Goal: Task Accomplishment & Management: Use online tool/utility

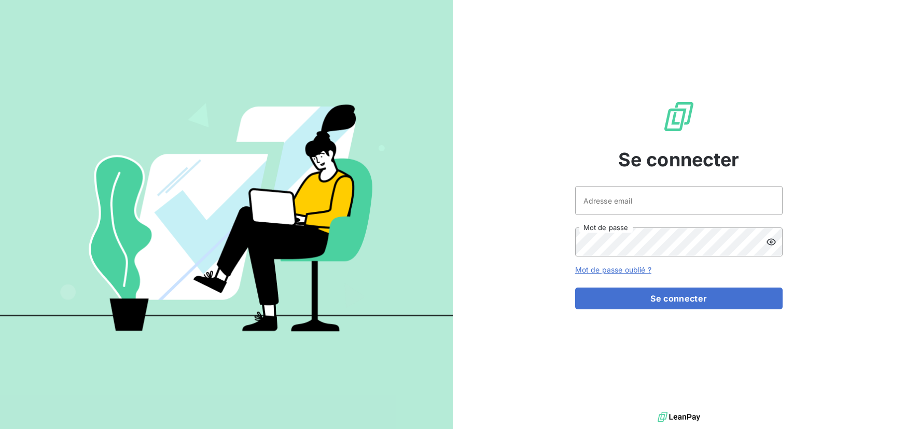
type input "[EMAIL_ADDRESS][DOMAIN_NAME]"
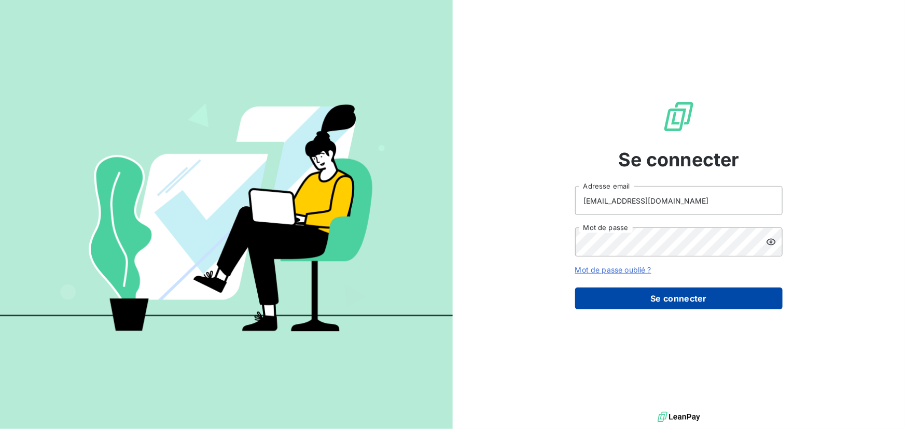
click at [641, 291] on button "Se connecter" at bounding box center [678, 299] width 207 height 22
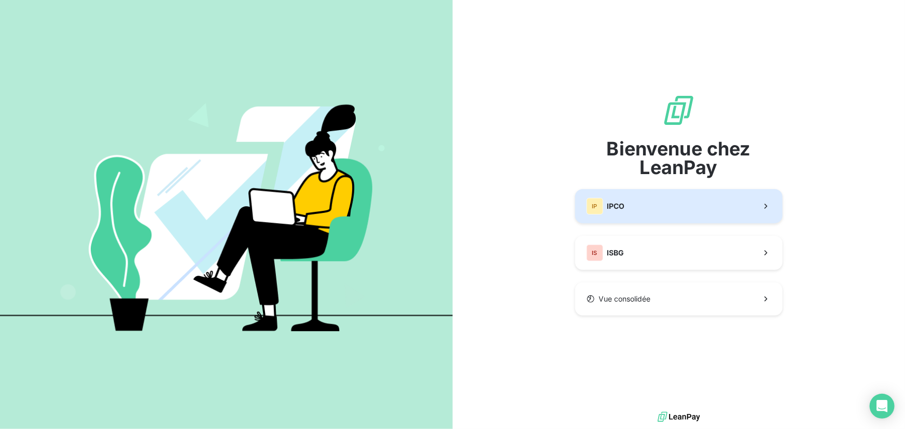
click at [619, 207] on span "IPCO" at bounding box center [616, 206] width 18 height 10
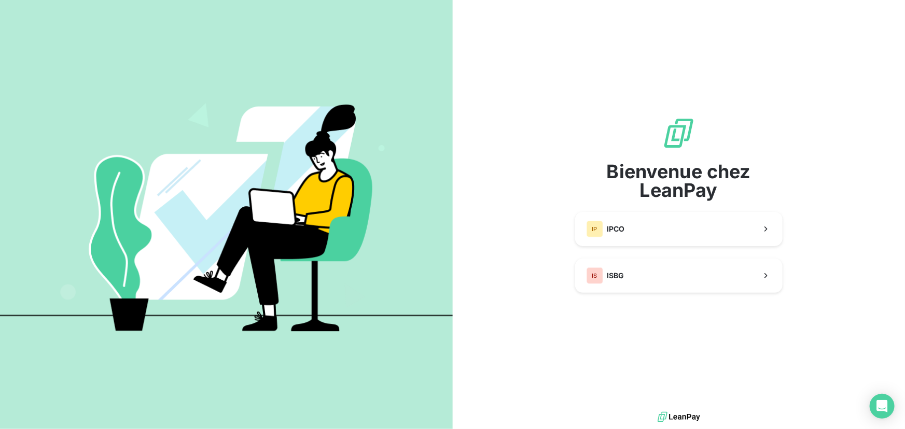
click at [618, 208] on div "Bienvenue chez LeanPay IP IPCO IS ISBG" at bounding box center [678, 205] width 207 height 176
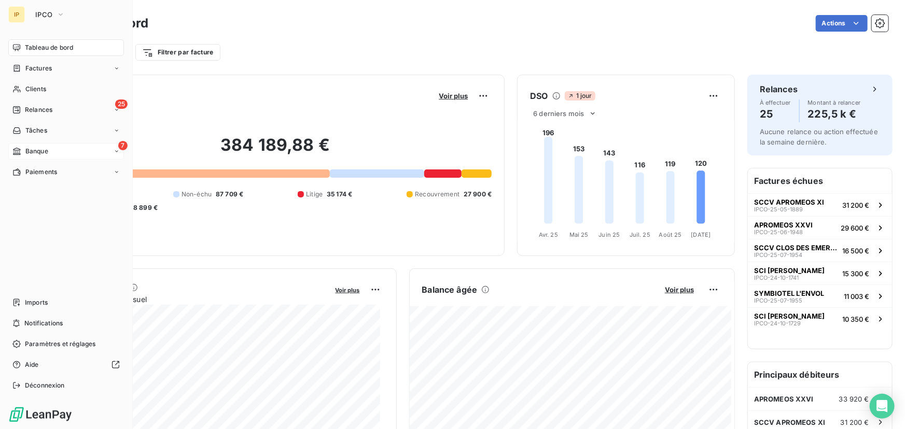
click at [32, 149] on span "Banque" at bounding box center [36, 151] width 23 height 9
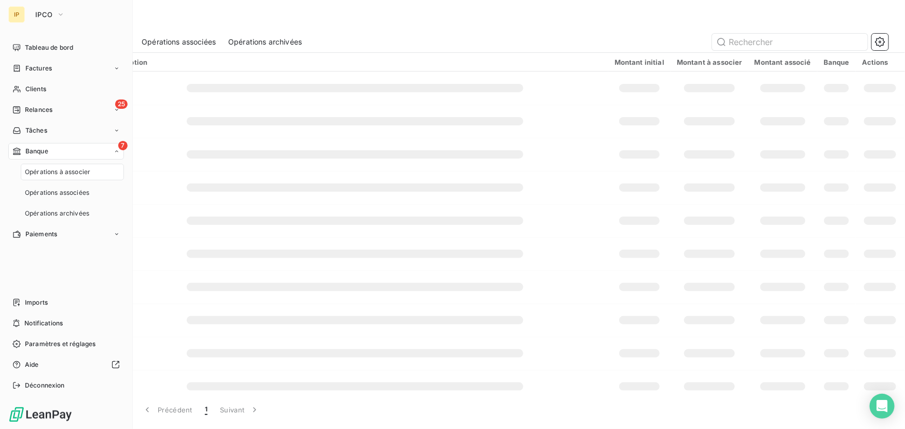
click at [45, 175] on span "Opérations à associer" at bounding box center [57, 171] width 65 height 9
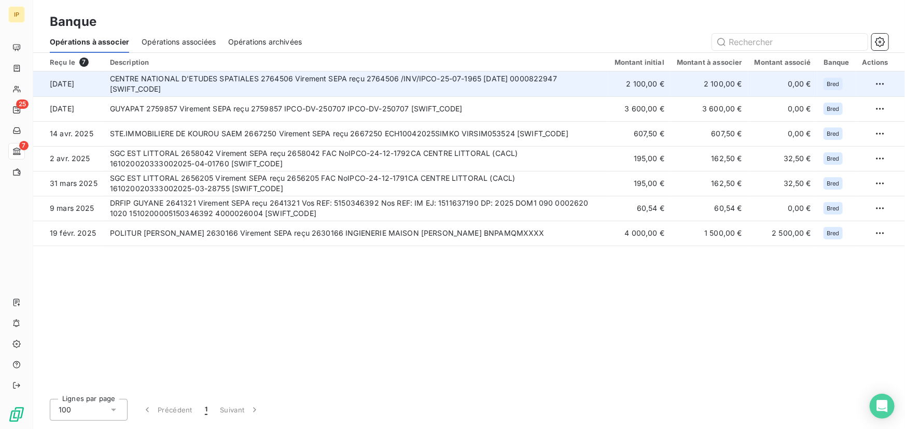
click at [312, 83] on td "CENTRE NATIONAL D'ETUDES SPATIALES 2764506 Virement SEPA reçu 2764506 /INV/IPCO…" at bounding box center [356, 84] width 504 height 25
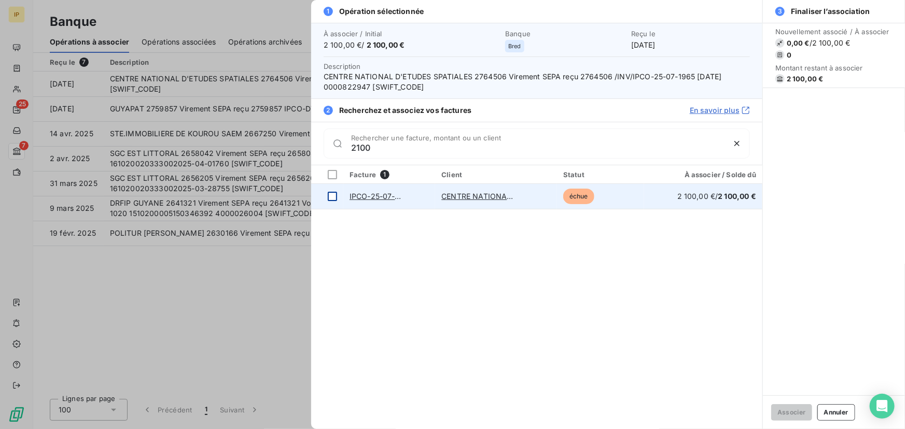
type input "2100"
click at [329, 195] on div at bounding box center [332, 196] width 9 height 9
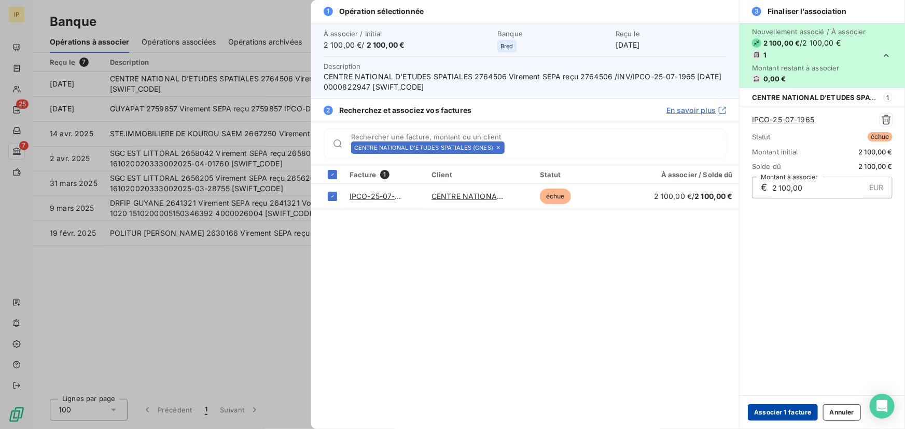
click at [785, 410] on button "Associer 1 facture" at bounding box center [783, 412] width 70 height 17
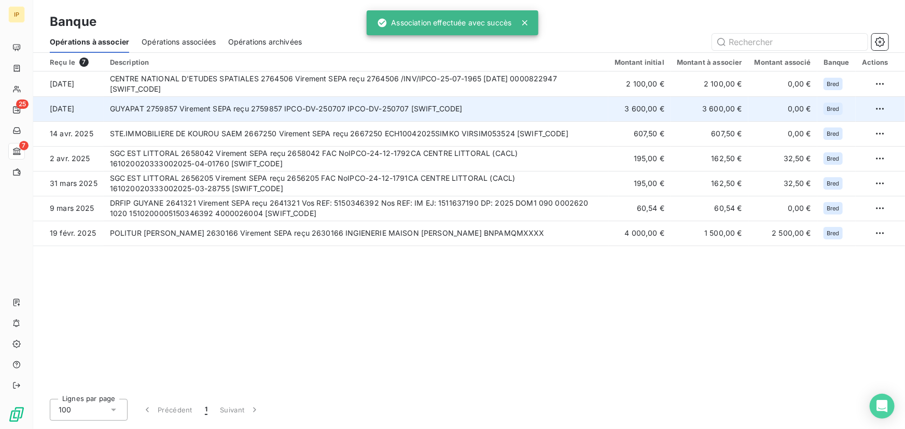
click at [342, 105] on td "GUYAPAT 2759857 Virement SEPA reçu 2759857 IPCO-DV-250707 IPCO-DV-250707 [SWIFT…" at bounding box center [356, 108] width 504 height 25
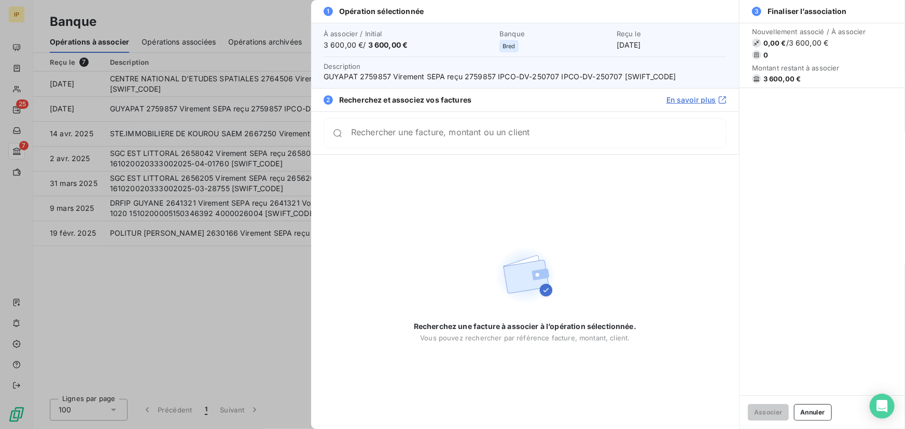
click at [253, 133] on div at bounding box center [452, 214] width 905 height 429
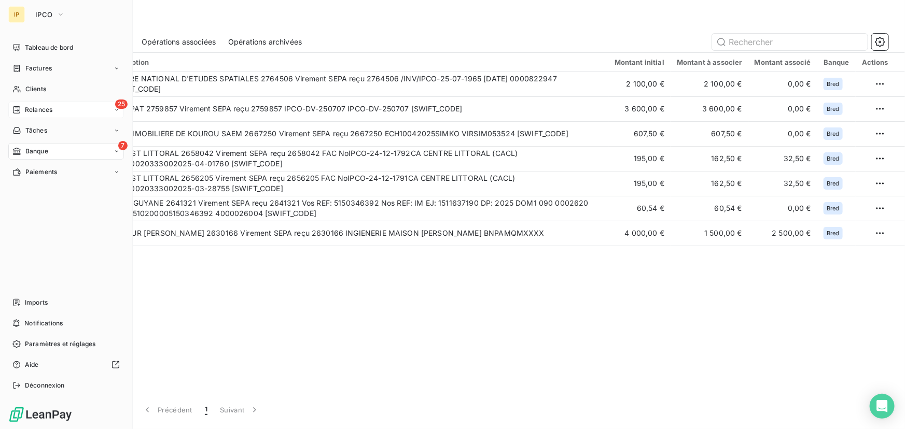
click at [24, 104] on div "25 Relances" at bounding box center [66, 110] width 116 height 17
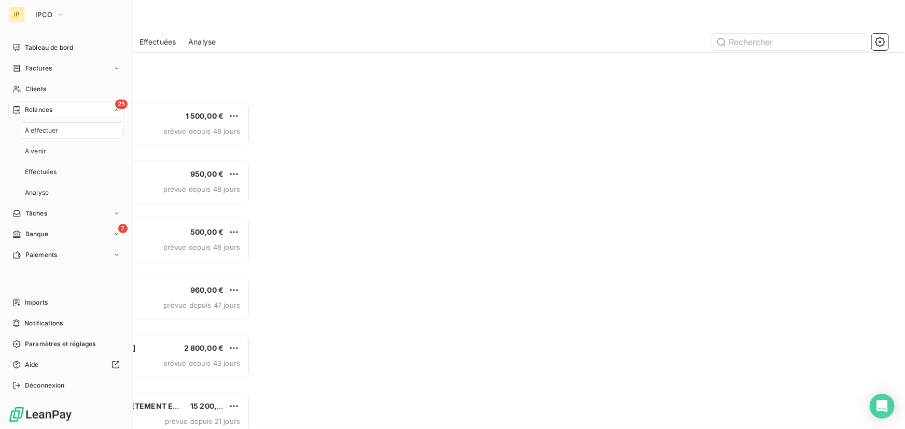
scroll to position [321, 193]
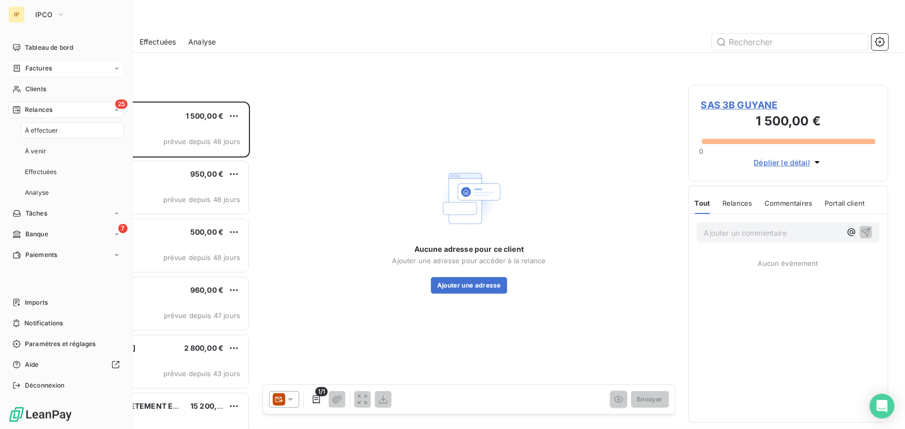
click at [38, 72] on span "Factures" at bounding box center [38, 68] width 26 height 9
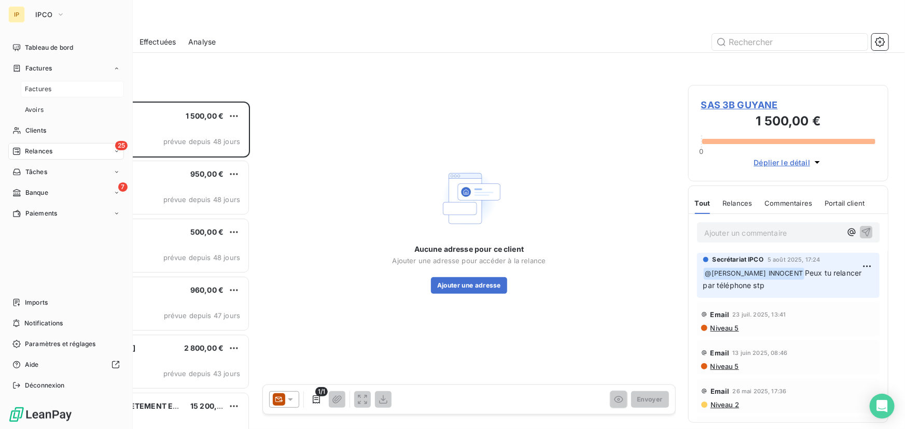
click at [44, 90] on span "Factures" at bounding box center [38, 89] width 26 height 9
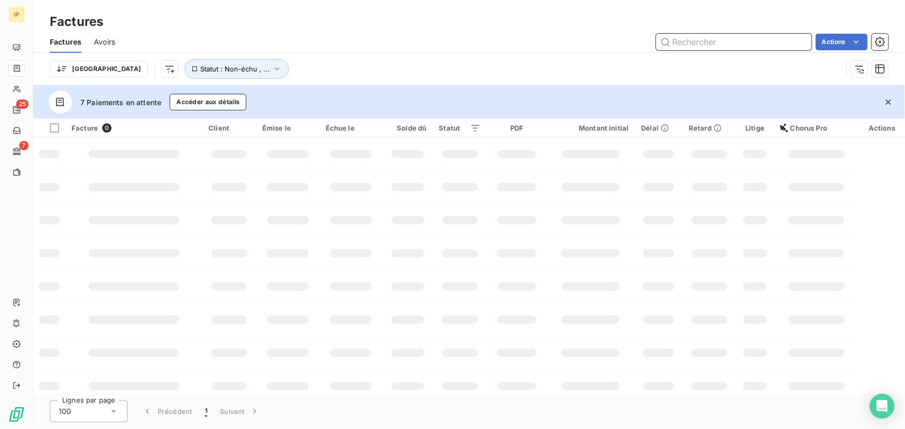
click at [694, 38] on input "text" at bounding box center [734, 42] width 156 height 17
type input "symbiotel"
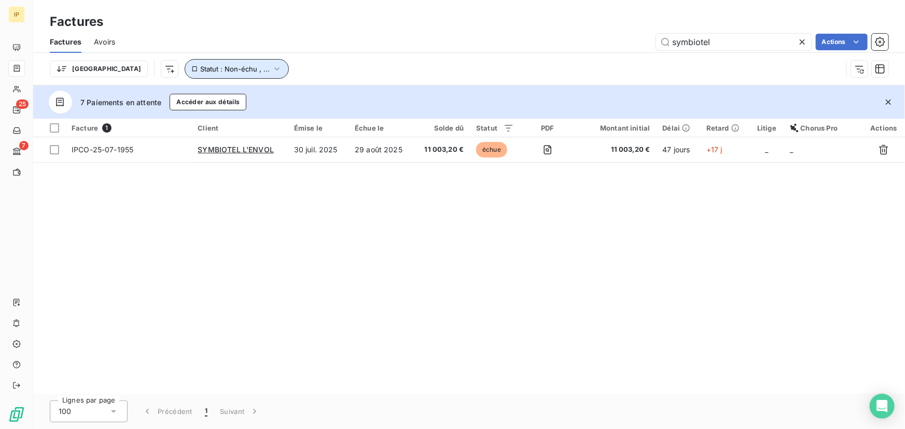
click at [272, 74] on icon "button" at bounding box center [277, 69] width 10 height 10
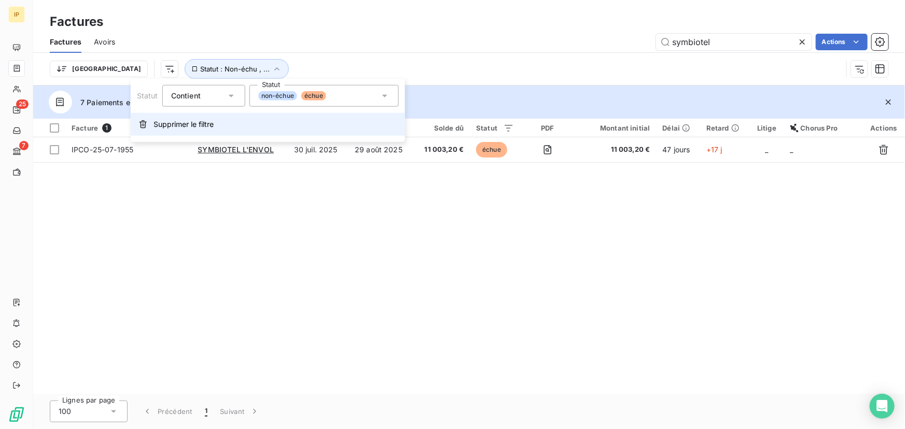
click at [180, 121] on span "Supprimer le filtre" at bounding box center [183, 124] width 60 height 10
